Goal: Book appointment/travel/reservation

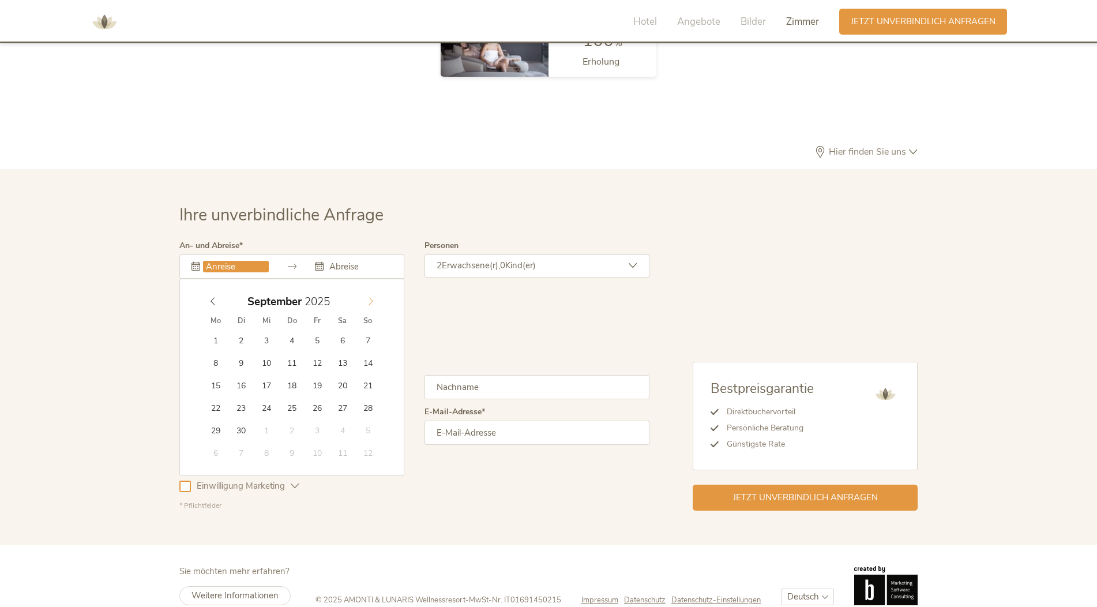
click at [369, 297] on icon at bounding box center [371, 301] width 8 height 8
type input "2026"
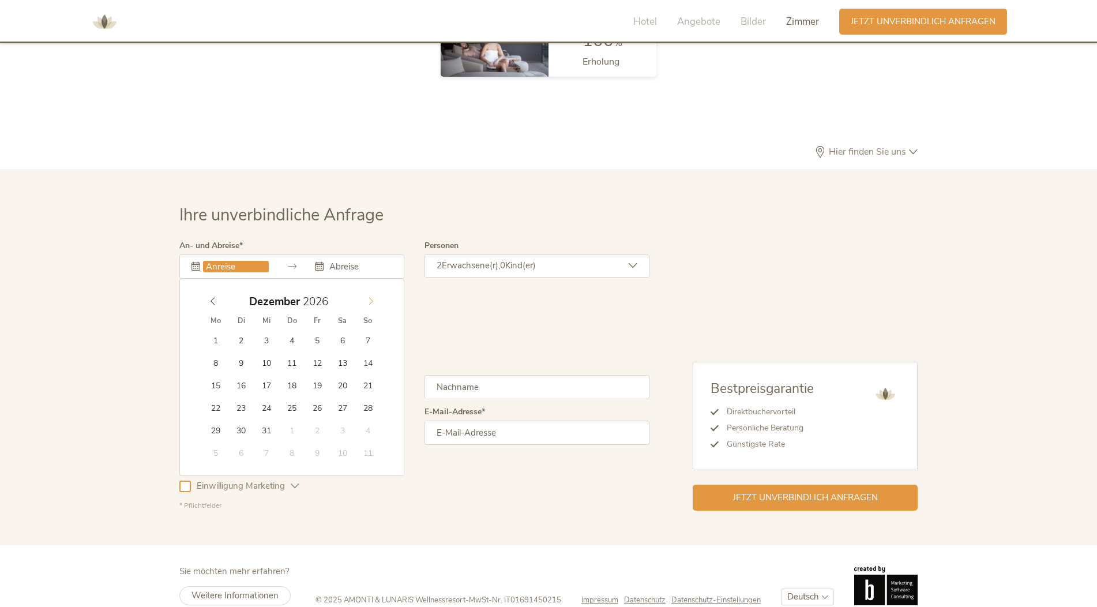
click at [369, 297] on icon at bounding box center [371, 301] width 8 height 8
type input "[DATE]"
type input "2026"
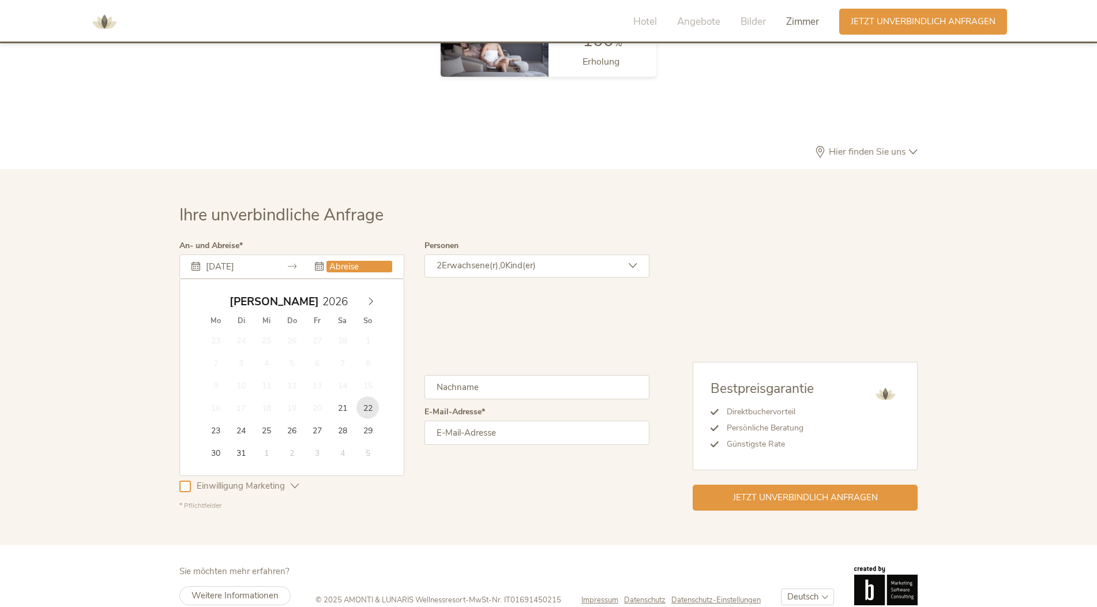
type input "[DATE]"
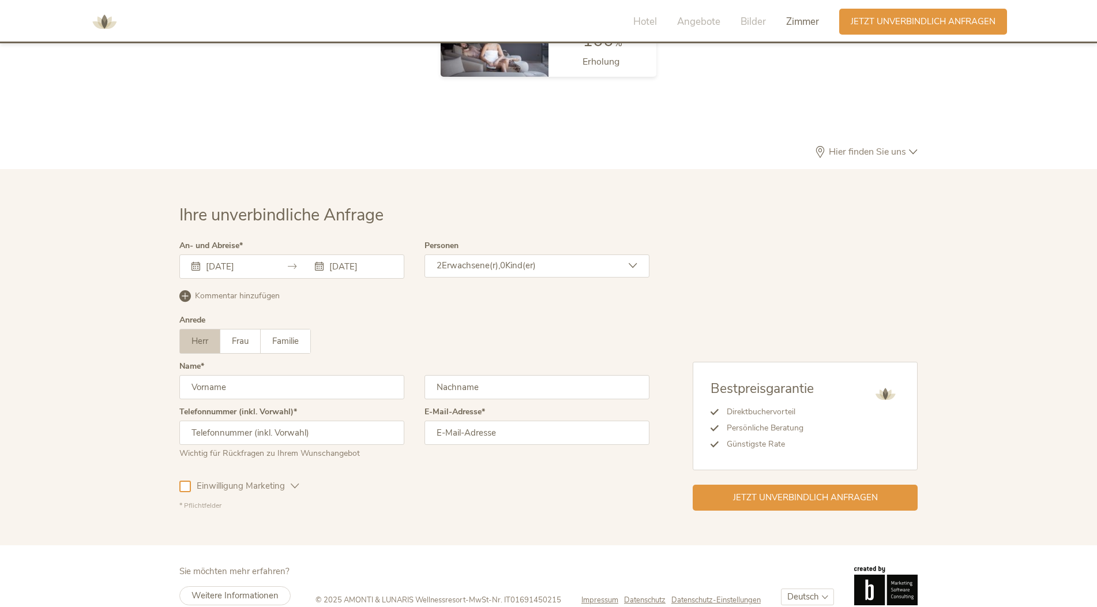
click at [457, 259] on span "Erwachsene(r)," at bounding box center [471, 265] width 58 height 12
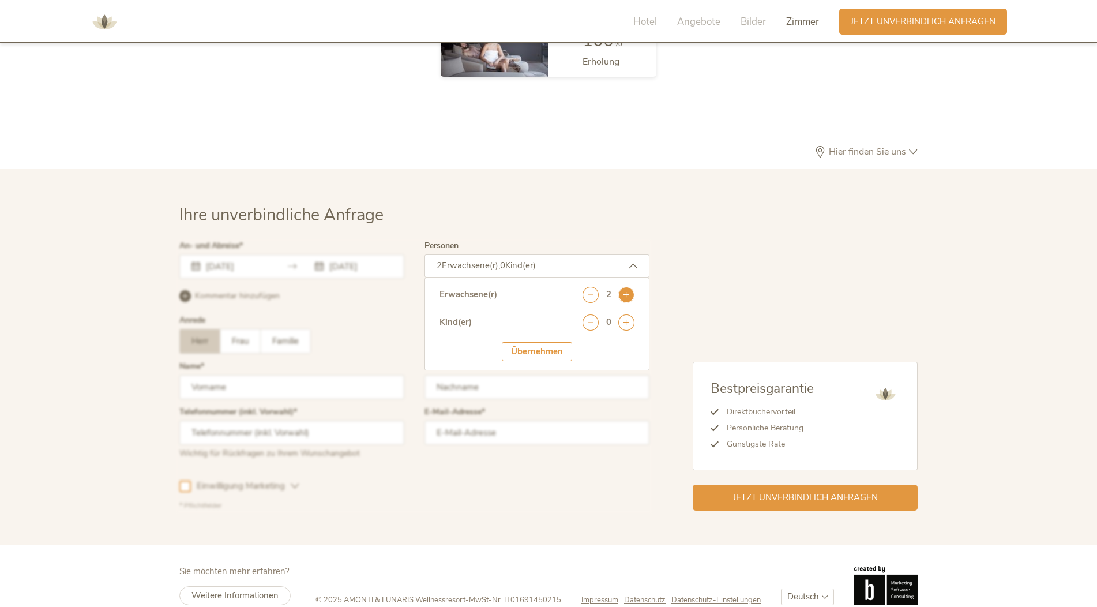
click at [621, 287] on icon at bounding box center [626, 295] width 16 height 16
click at [539, 342] on div "Übernehmen" at bounding box center [537, 351] width 70 height 19
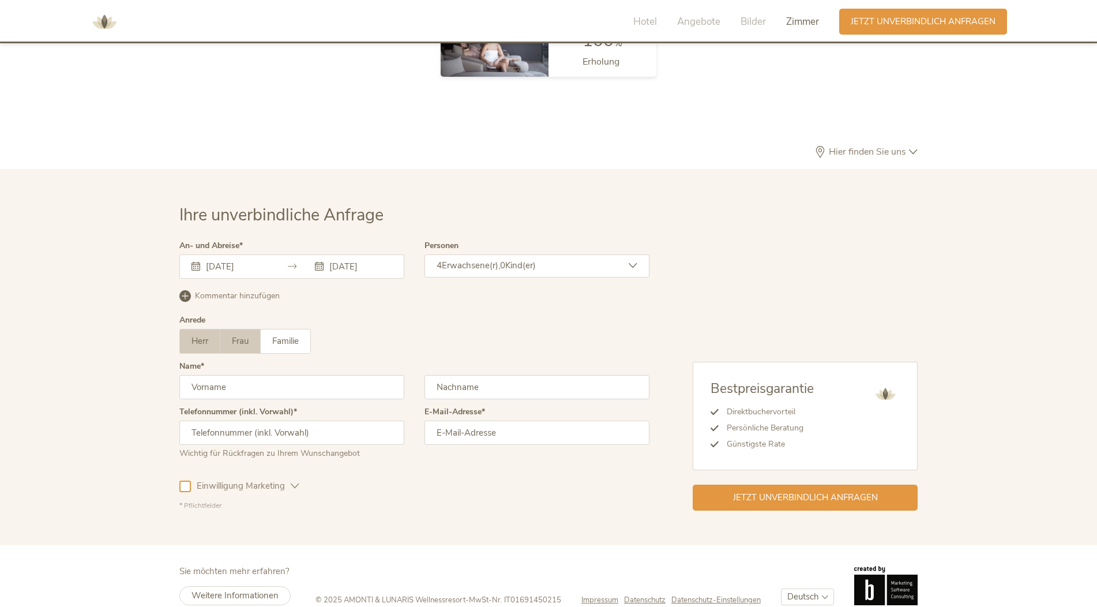
click at [234, 335] on span "Frau" at bounding box center [240, 341] width 17 height 12
click at [229, 375] on input "text" at bounding box center [291, 387] width 225 height 24
type input "[PERSON_NAME]"
type input "Annewandter"
click at [247, 420] on input "text" at bounding box center [291, 432] width 225 height 24
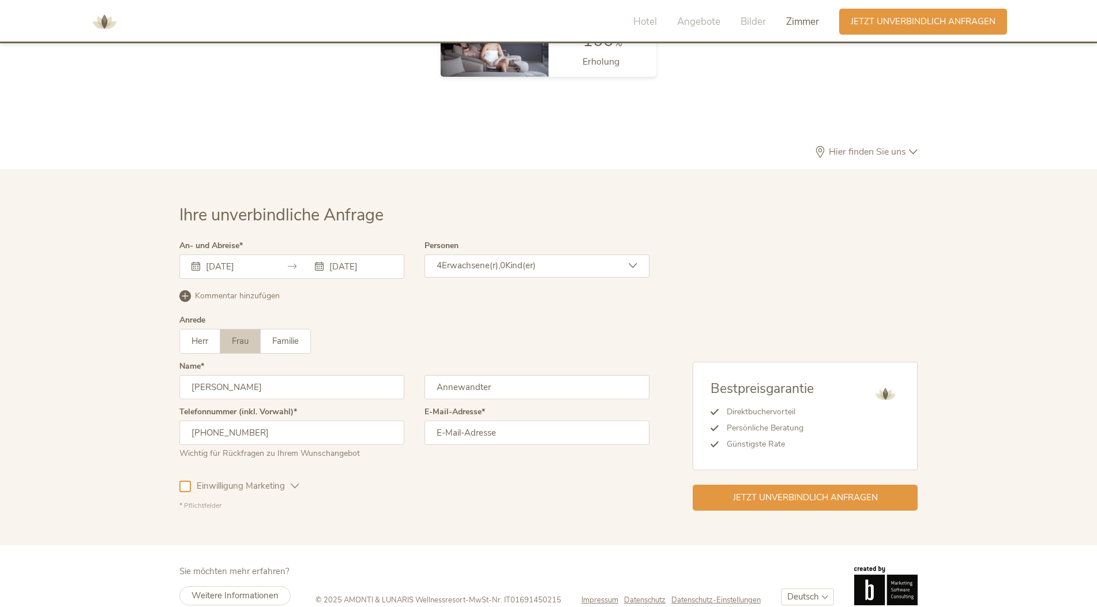
type input "[PHONE_NUMBER]"
click at [506, 421] on input "email" at bounding box center [536, 432] width 225 height 24
type input "[EMAIL_ADDRESS][DOMAIN_NAME]"
click at [187, 480] on div at bounding box center [185, 486] width 12 height 12
click at [295, 481] on icon at bounding box center [295, 485] width 9 height 9
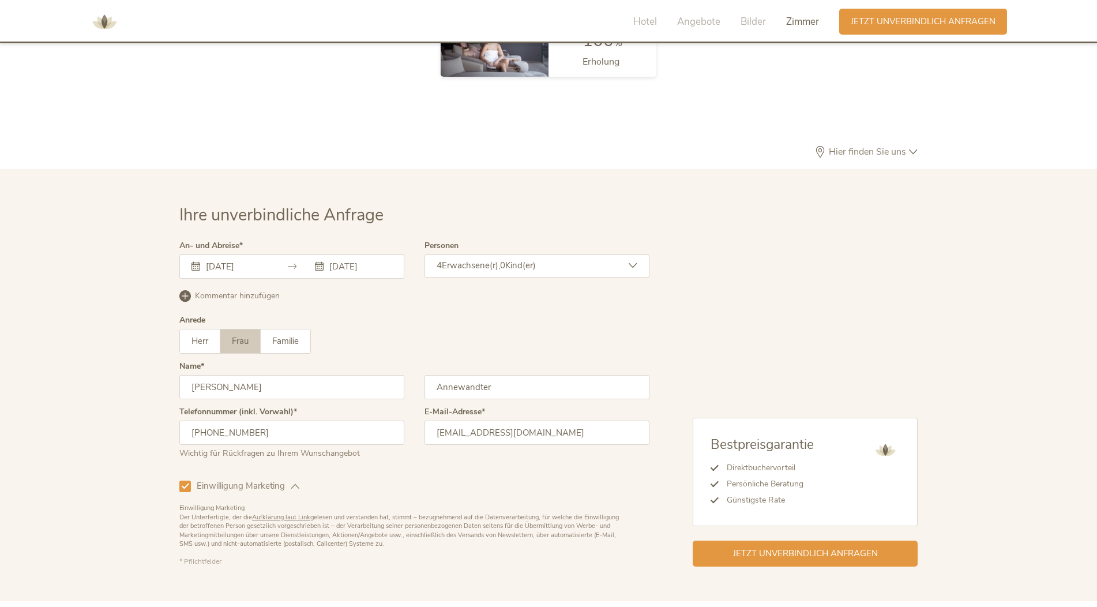
click at [295, 481] on icon at bounding box center [295, 485] width 9 height 9
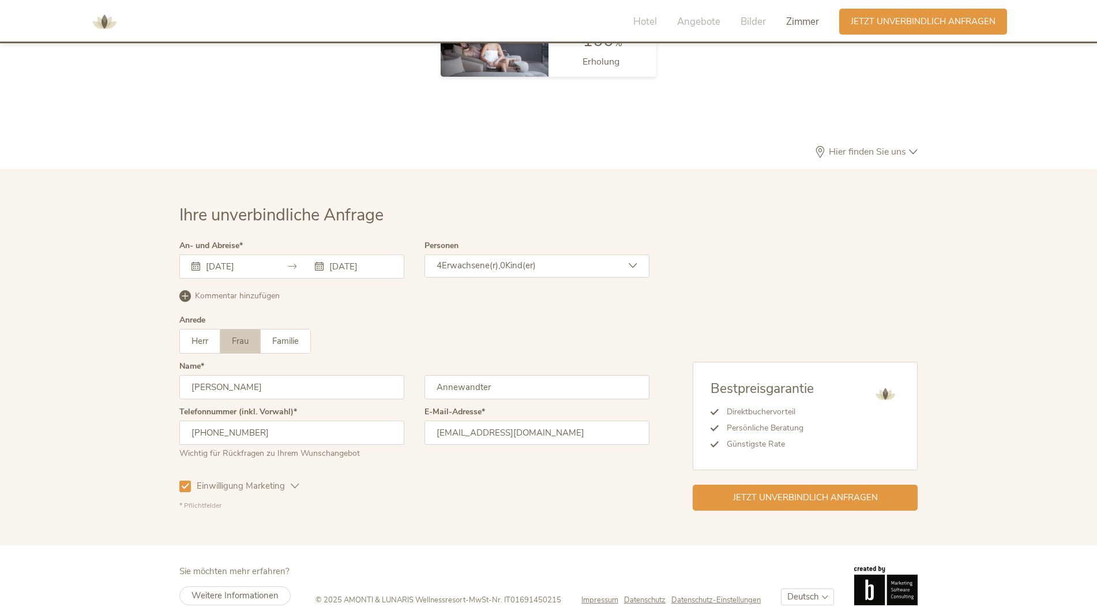
click at [257, 290] on span "Kommentar hinzufügen" at bounding box center [237, 296] width 85 height 12
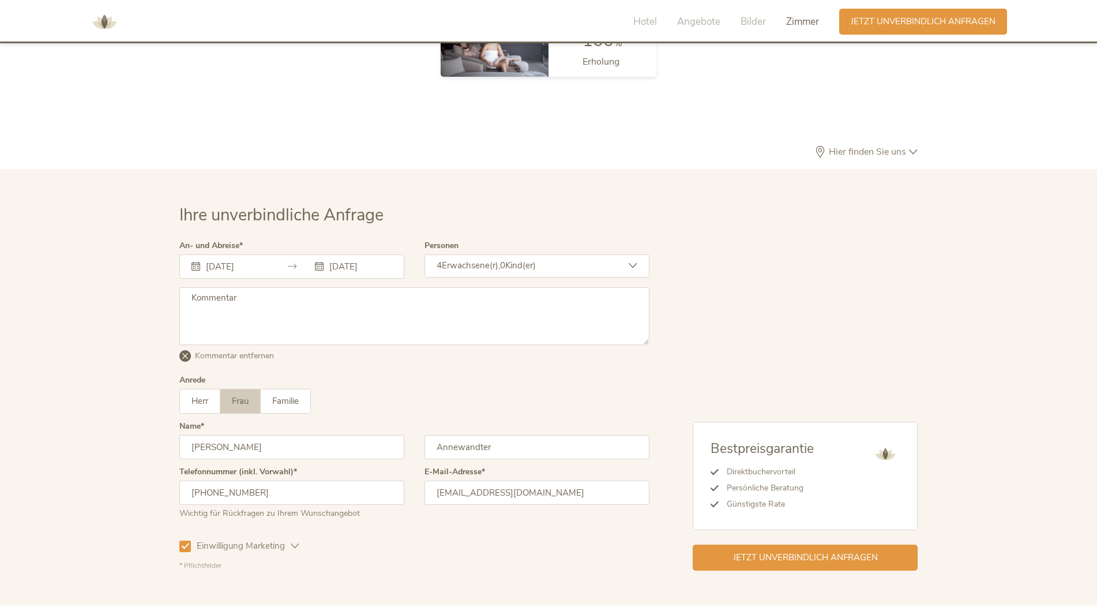
click at [525, 254] on div "4 Erwachsene(r), 0 Kind(er)" at bounding box center [536, 265] width 225 height 23
click at [304, 285] on div at bounding box center [414, 406] width 476 height 334
click at [292, 287] on textarea at bounding box center [414, 316] width 470 height 58
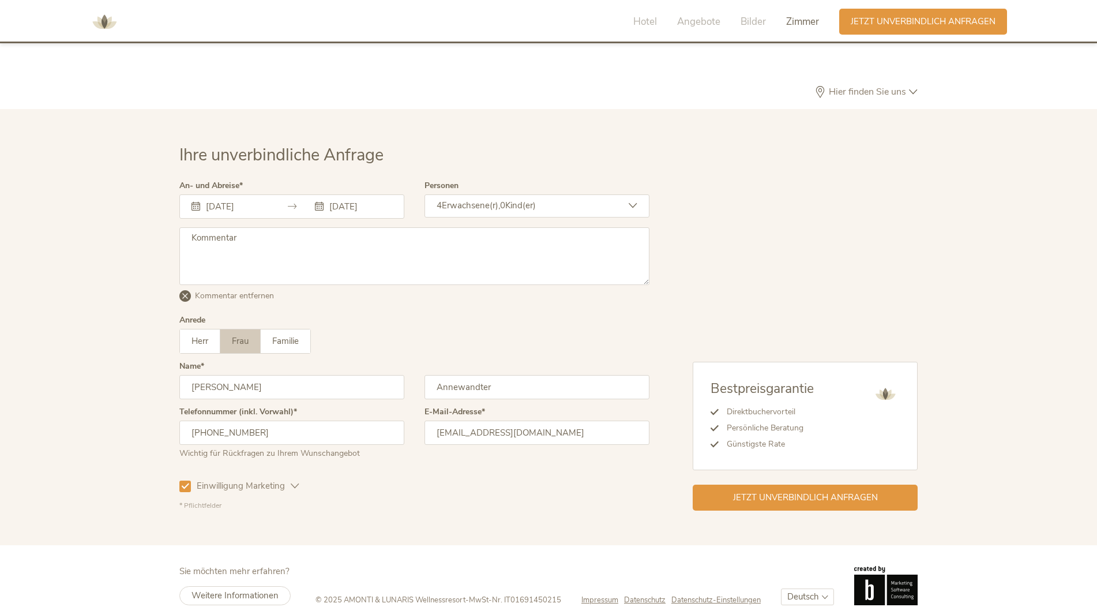
scroll to position [3396, 0]
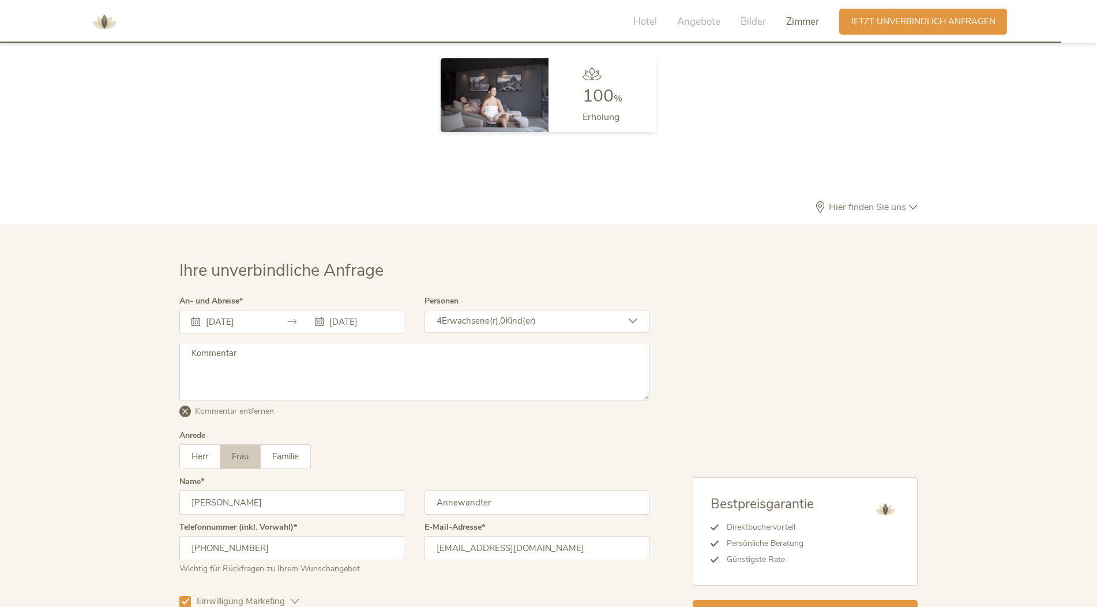
click at [244, 342] on textarea at bounding box center [414, 371] width 470 height 58
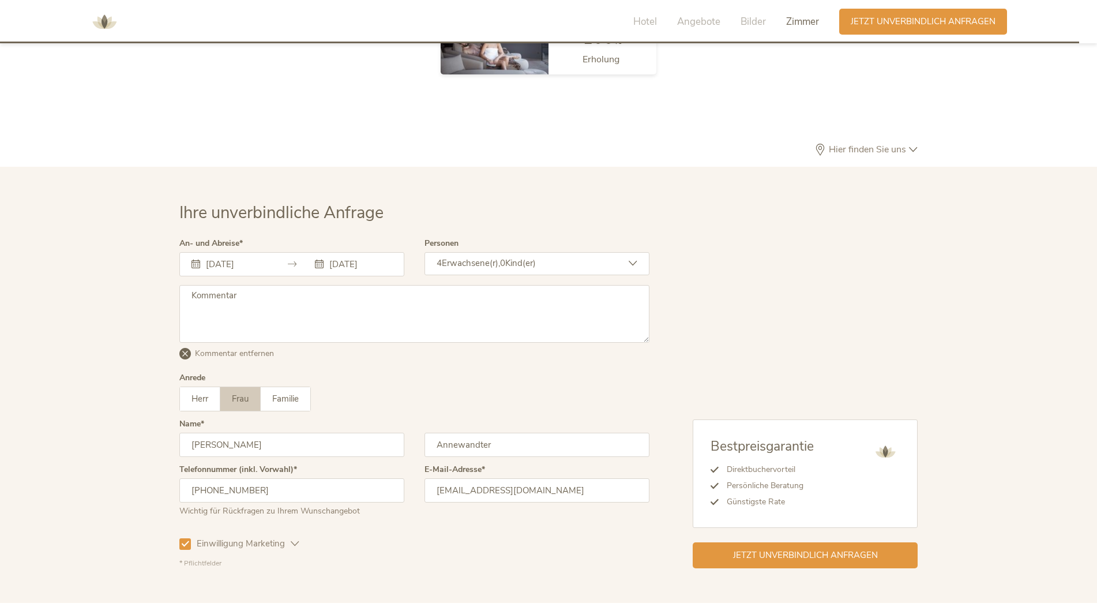
type textarea "H"
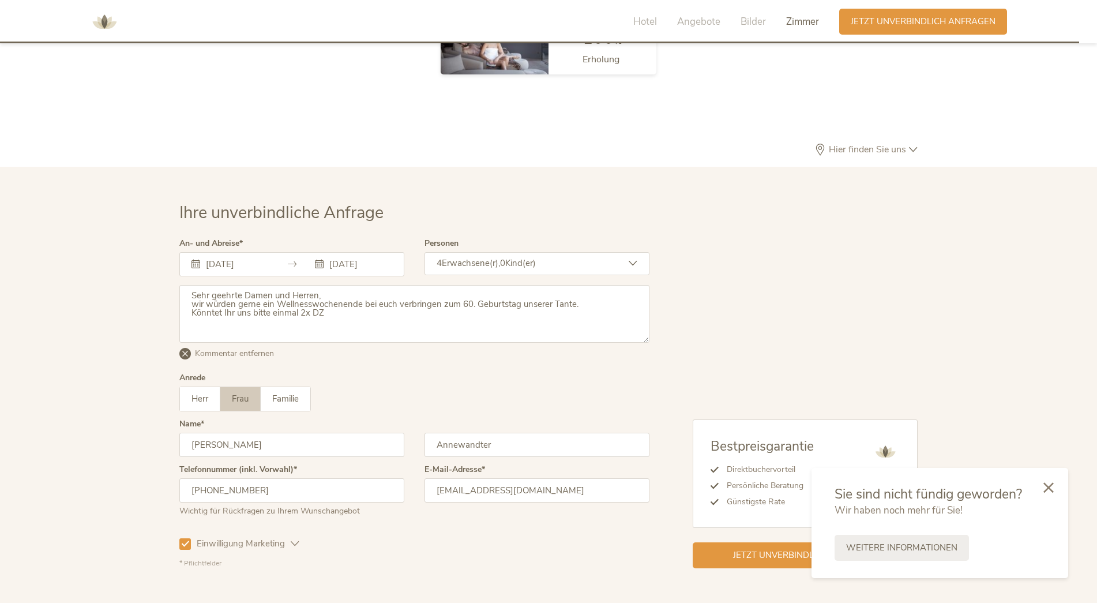
click at [375, 298] on textarea "Sehr geehrte Damen und Herren, wir würden gerne ein Wellnesswochenende bei euch…" at bounding box center [414, 314] width 470 height 58
drag, startPoint x: 580, startPoint y: 297, endPoint x: 537, endPoint y: 297, distance: 43.2
click at [537, 297] on textarea "Sehr geehrte Damen und Herren, wir würden gerne ein Wellnesswochenende bei euch…" at bounding box center [414, 314] width 470 height 58
click at [330, 298] on textarea "Sehr geehrte Damen und Herren, wir würden gerne ein Wellnesswochenende bei euch…" at bounding box center [414, 314] width 470 height 58
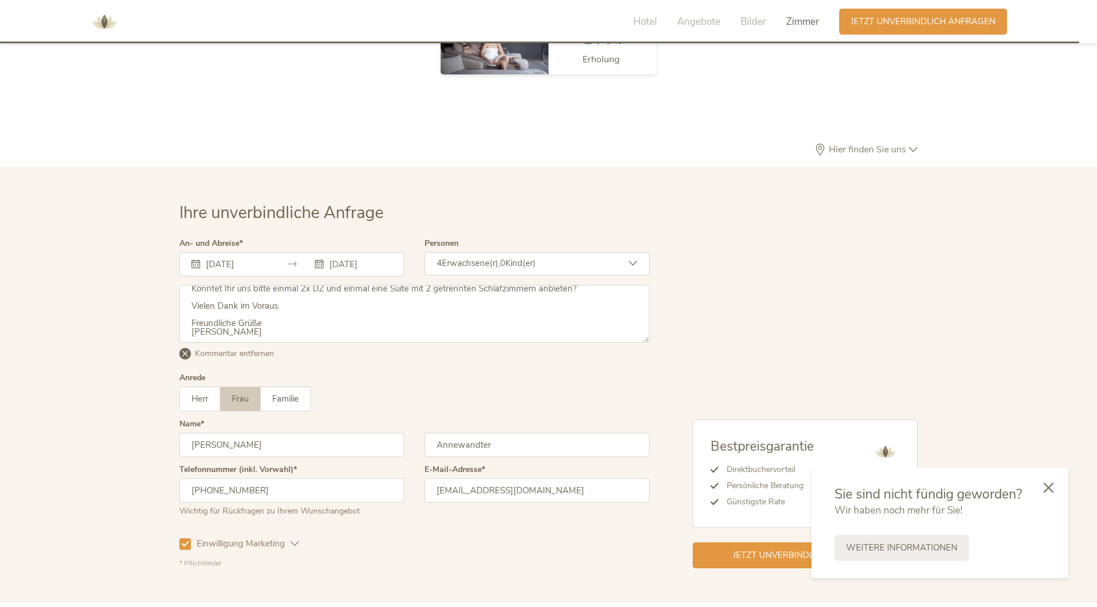
scroll to position [0, 0]
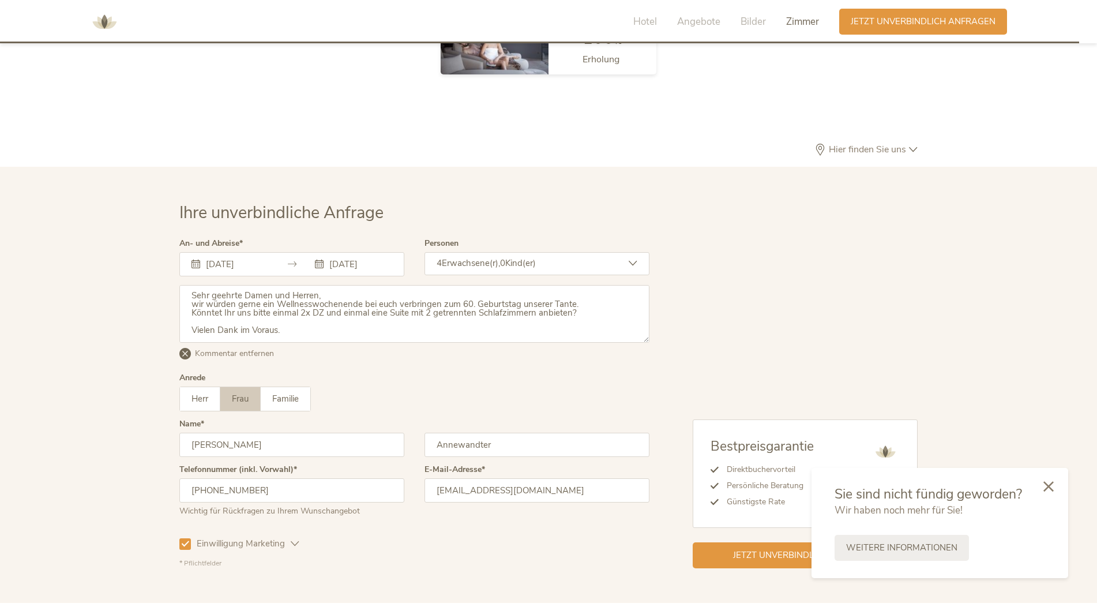
type textarea "Sehr geehrte Damen und Herren, wir würden gerne ein Wellnesswochenende bei euch…"
click at [1061, 491] on div at bounding box center [1048, 486] width 39 height 41
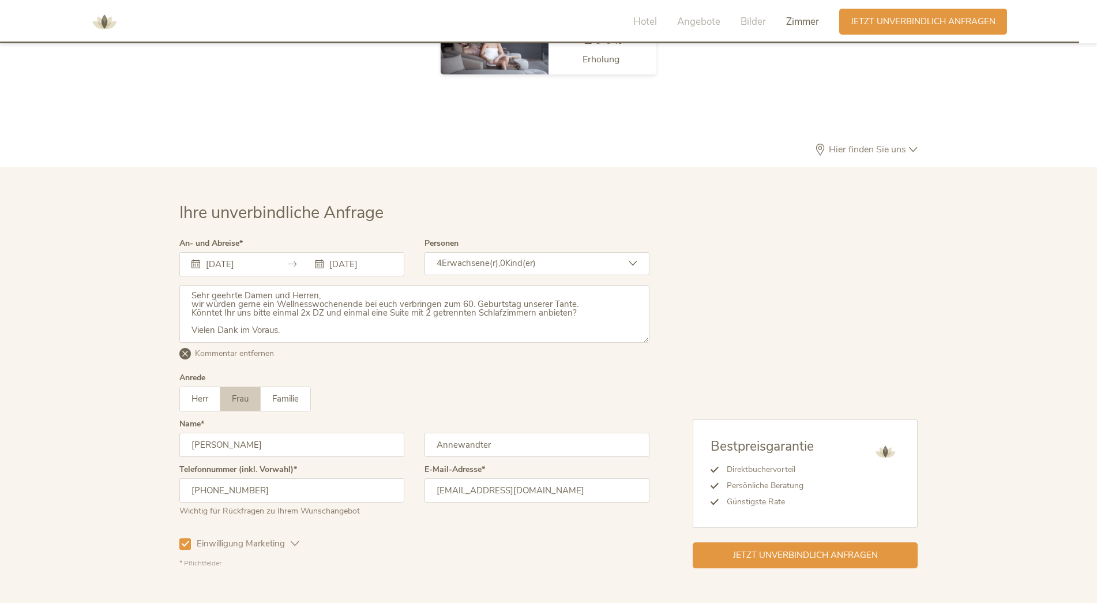
drag, startPoint x: 1061, startPoint y: 491, endPoint x: 818, endPoint y: 333, distance: 290.1
click at [818, 333] on div "Bestpreisgarantie Direktbuchervorteil Persönliche Beratung Günstigste Rate Jetz…" at bounding box center [783, 403] width 268 height 329
click at [785, 548] on span "Jetzt unverbindlich anfragen" at bounding box center [805, 554] width 145 height 12
